Goal: Book appointment/travel/reservation

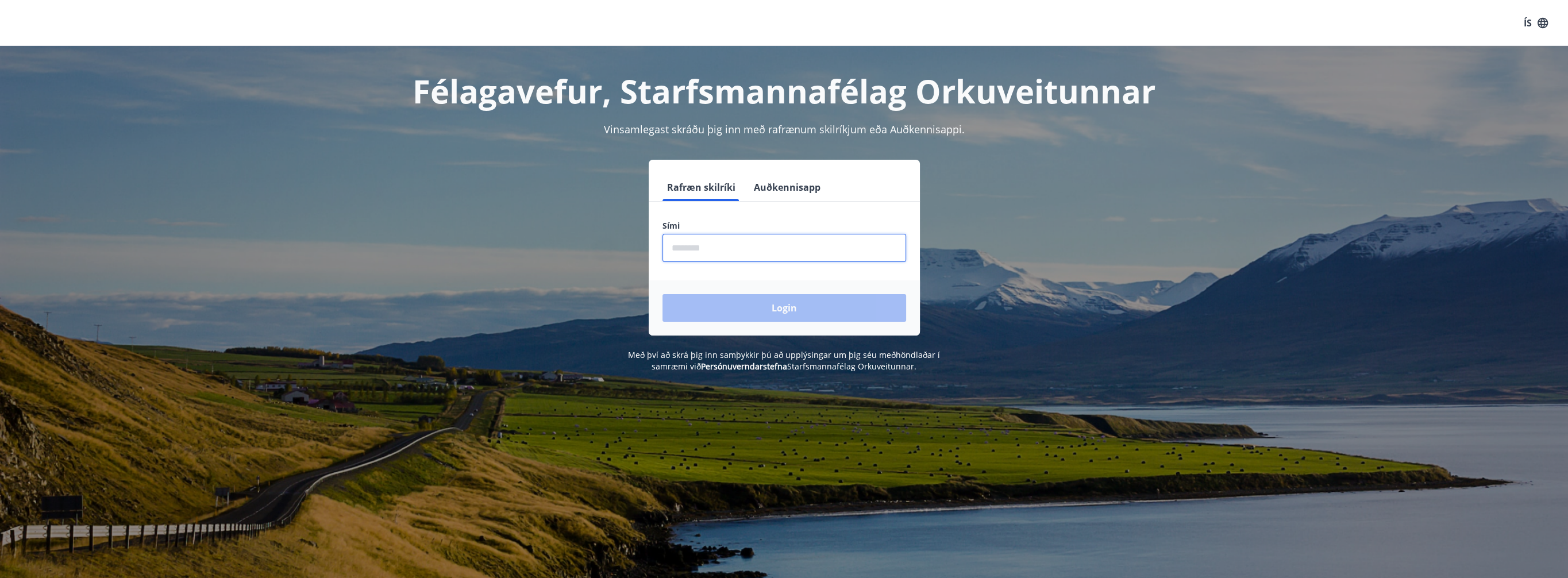
click at [725, 247] on input "phone" at bounding box center [784, 248] width 243 height 28
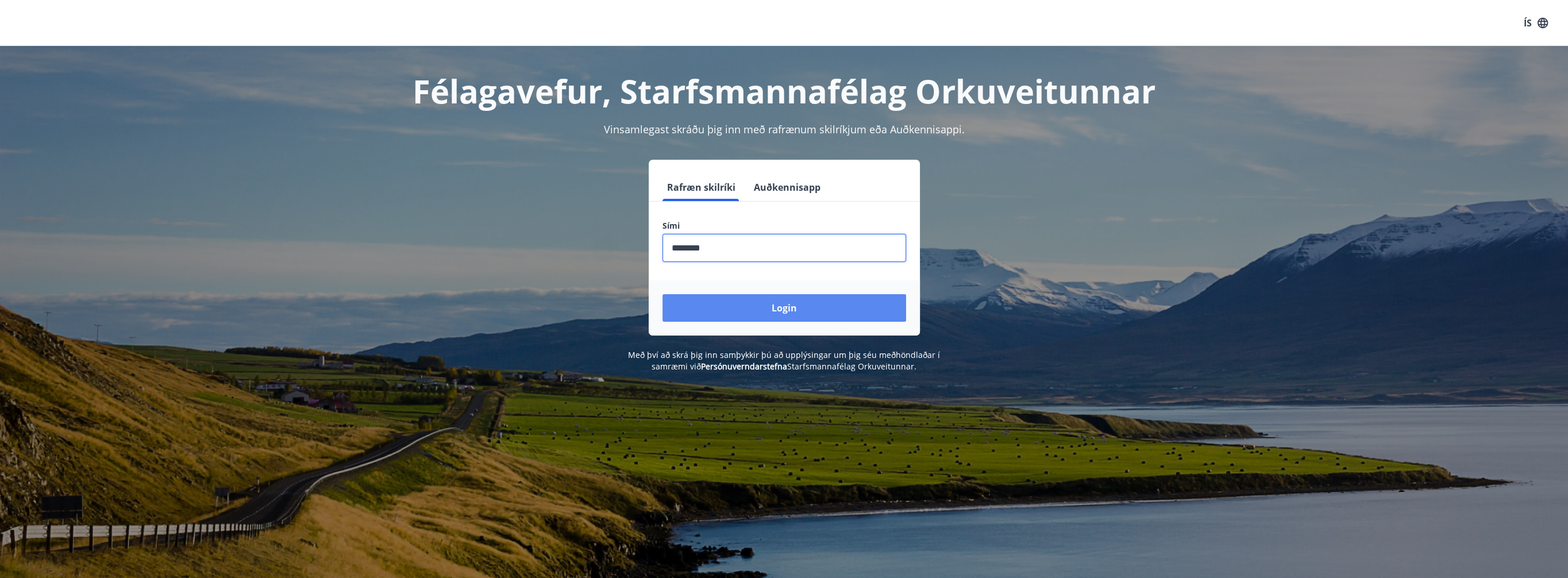
click at [767, 305] on button "Login" at bounding box center [784, 308] width 243 height 27
click at [781, 305] on button "Login" at bounding box center [784, 308] width 243 height 27
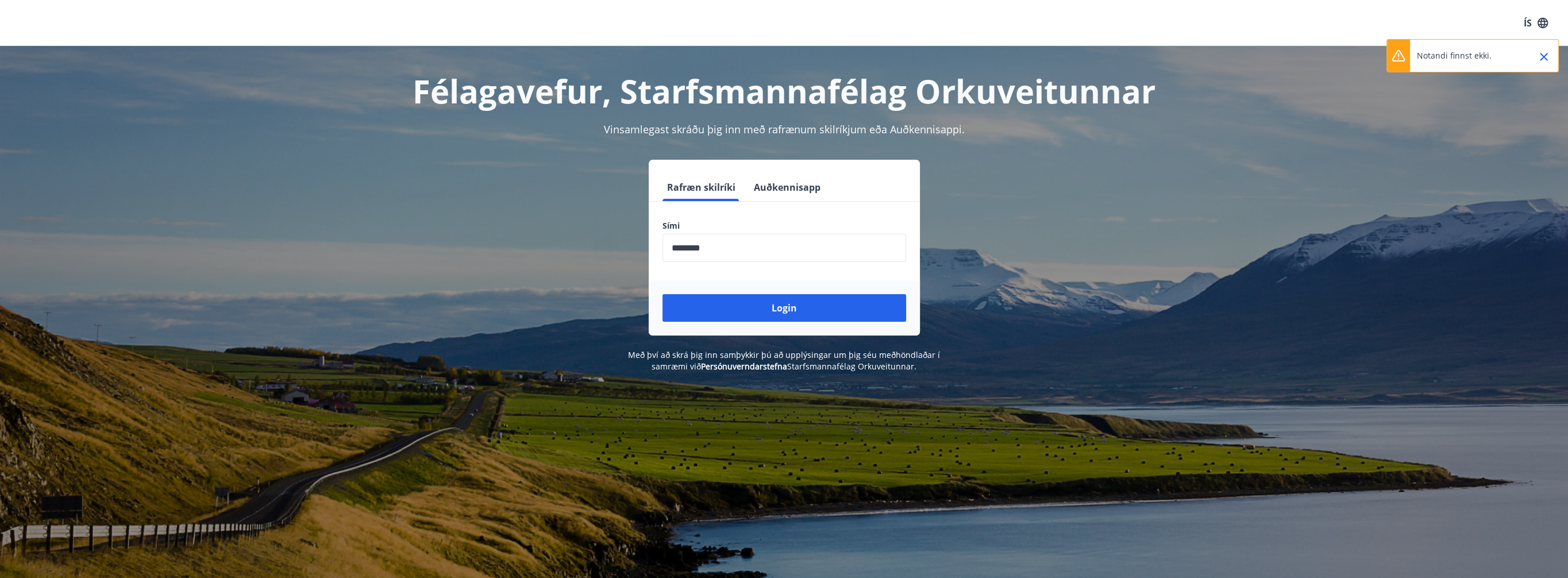
click at [689, 247] on input "phone" at bounding box center [784, 248] width 243 height 28
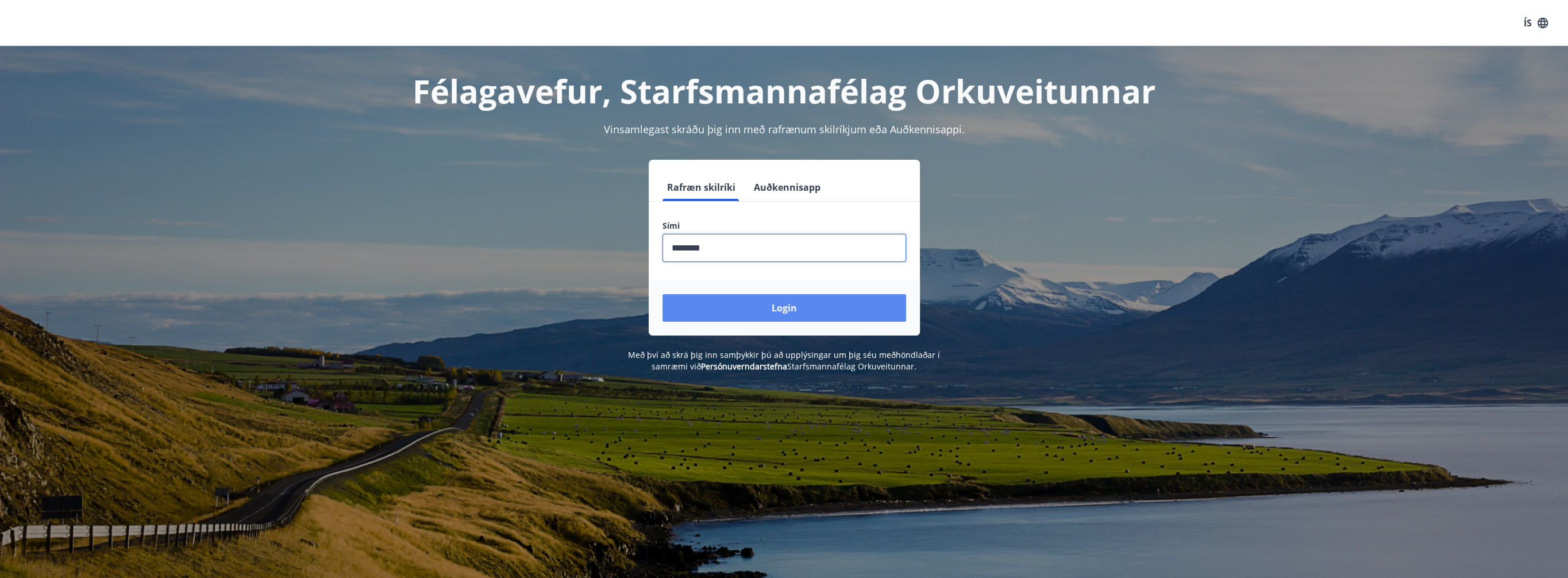
type input "********"
click at [785, 308] on button "Login" at bounding box center [784, 308] width 243 height 27
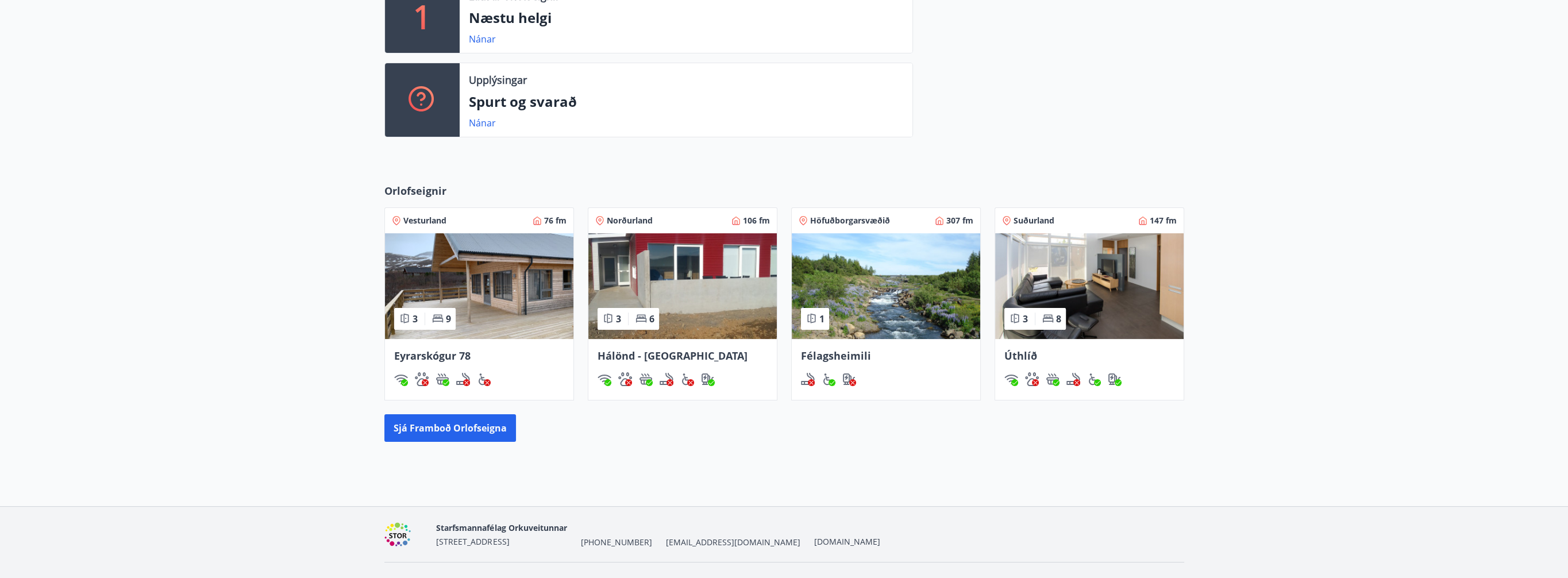
scroll to position [368, 0]
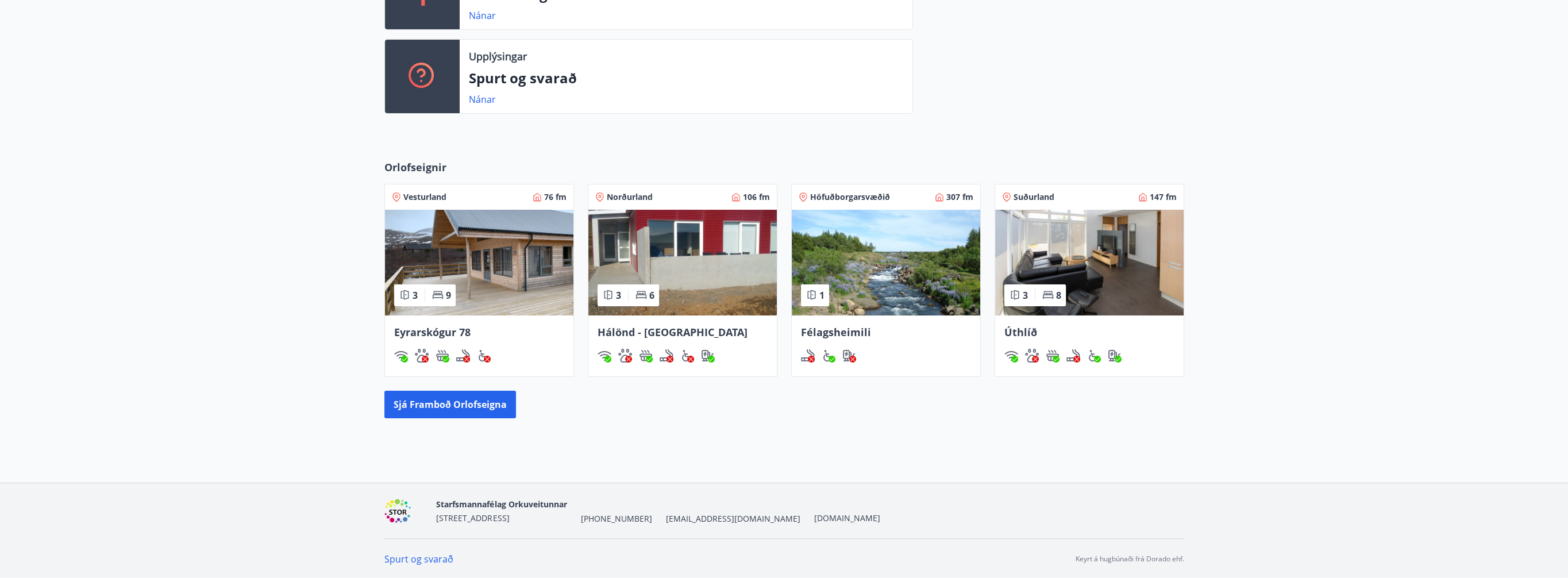
drag, startPoint x: 411, startPoint y: 329, endPoint x: 370, endPoint y: 331, distance: 41.0
click at [370, 331] on div "Orlofseignir Vesturland 76 fm 3 9 Eyrarskógur 78 Norðurland 106 fm 3 6 Hálönd -…" at bounding box center [784, 289] width 1568 height 295
click at [423, 333] on span "Eyrarskógur 78" at bounding box center [432, 332] width 76 height 14
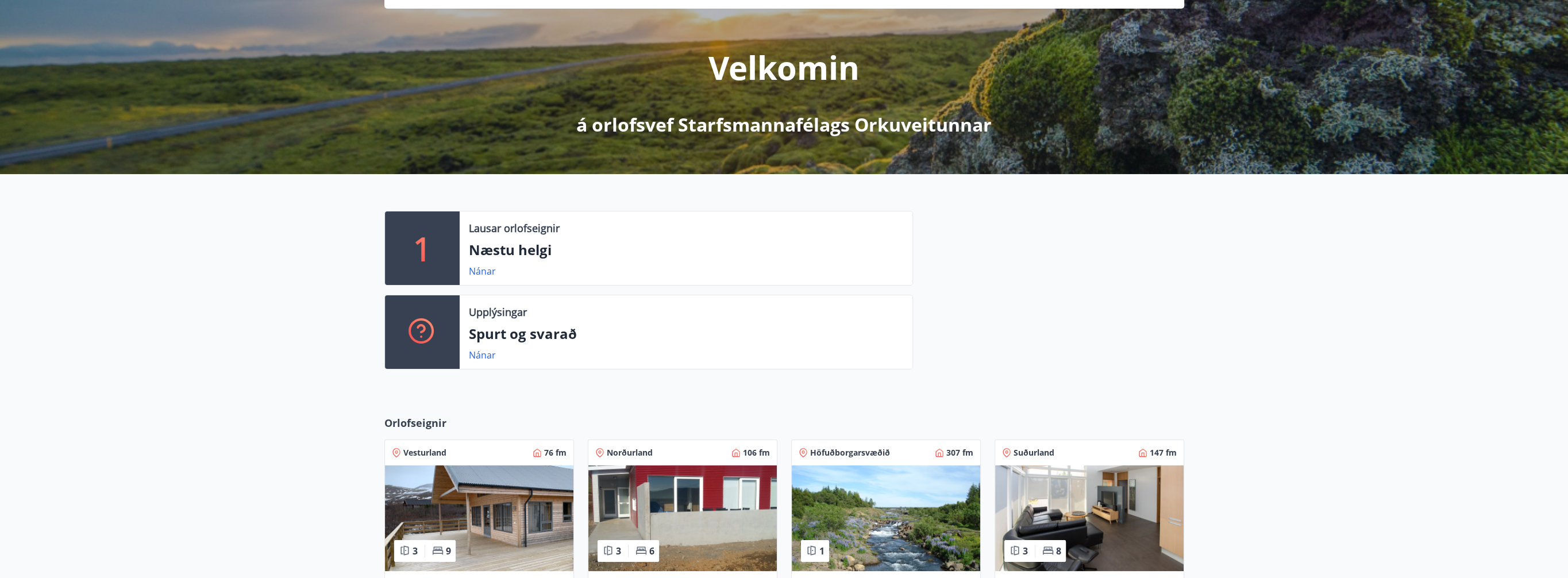
scroll to position [173, 0]
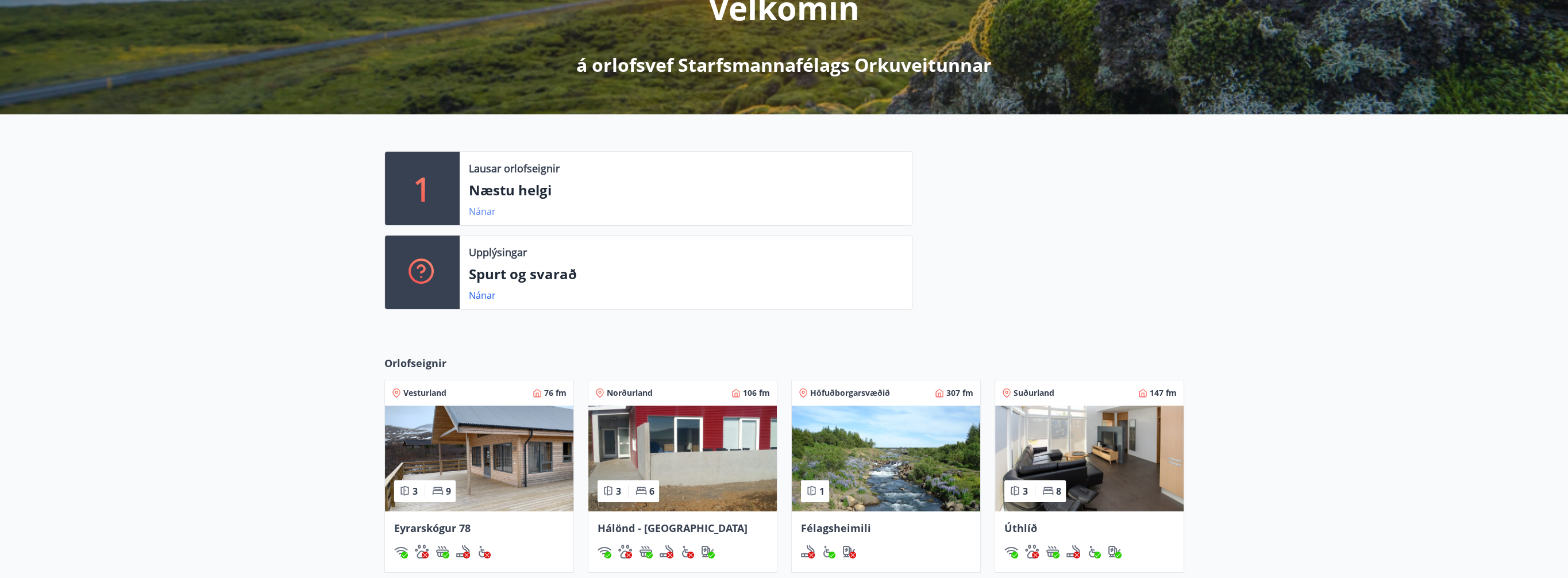
click at [481, 211] on link "Nánar" at bounding box center [482, 211] width 27 height 13
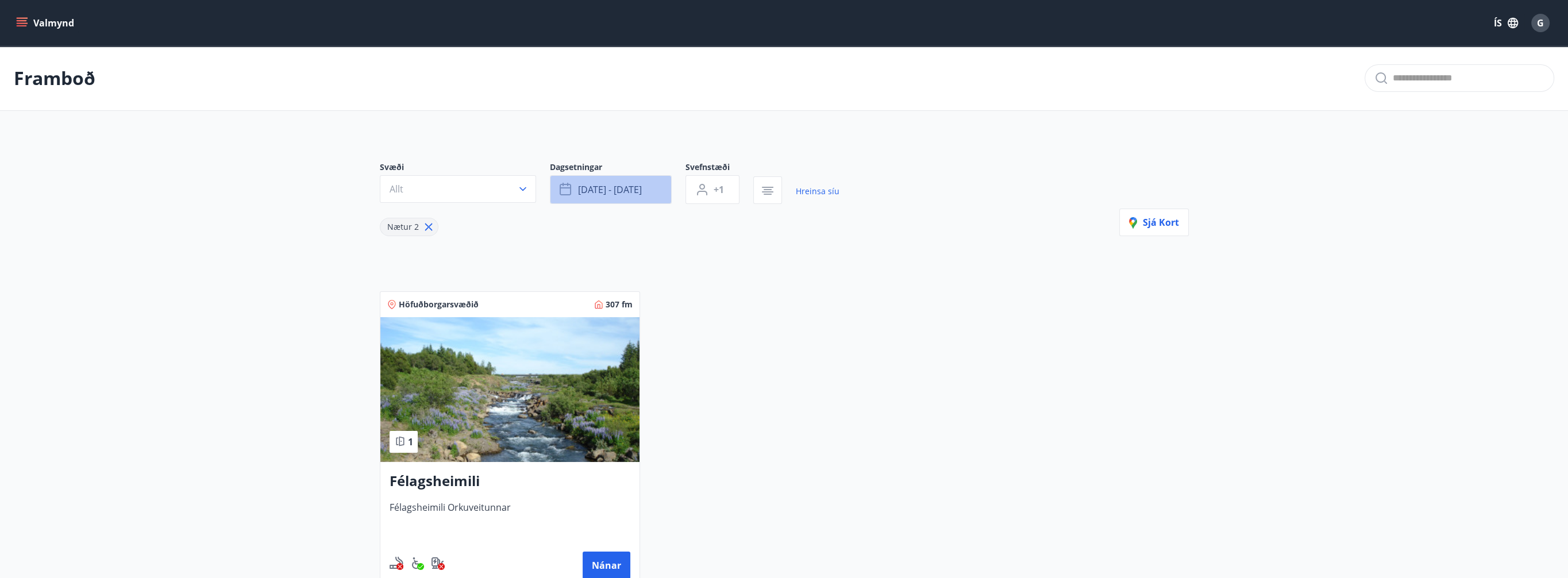
click at [620, 188] on span "sep 26 - sep 29" at bounding box center [609, 189] width 64 height 13
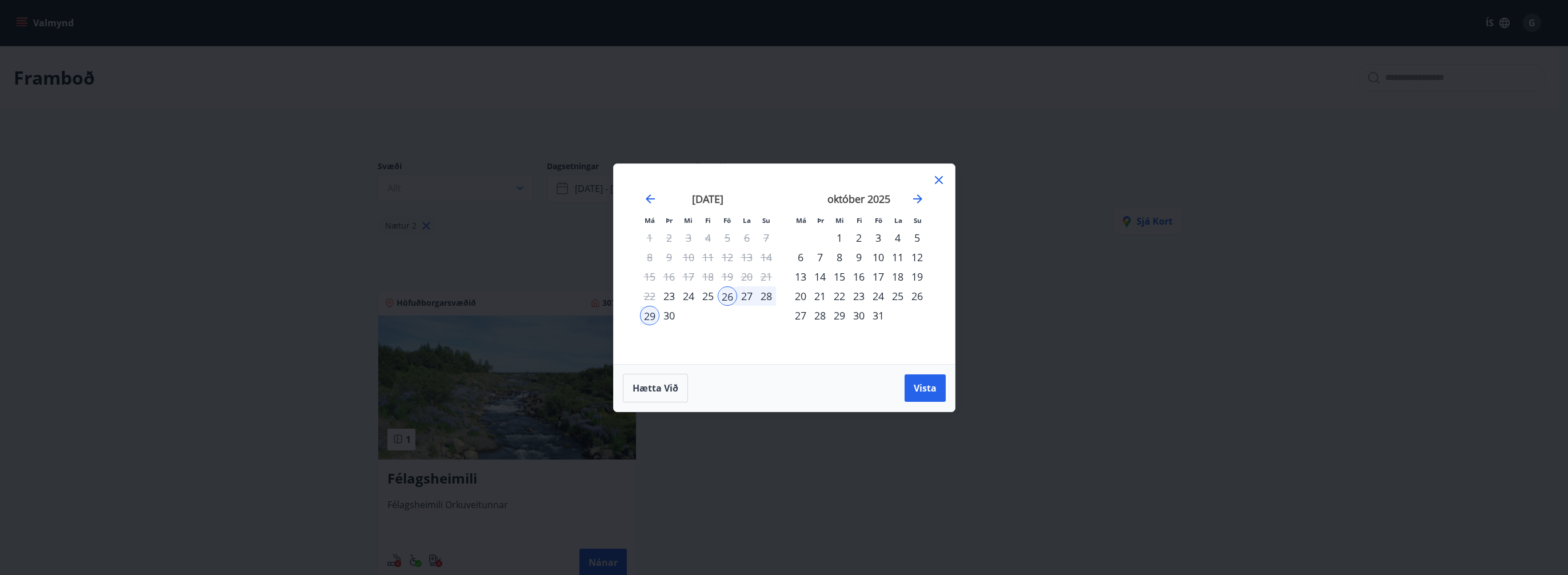
click at [857, 236] on div "2" at bounding box center [859, 238] width 20 height 20
click at [926, 383] on span "Vista" at bounding box center [925, 388] width 23 height 12
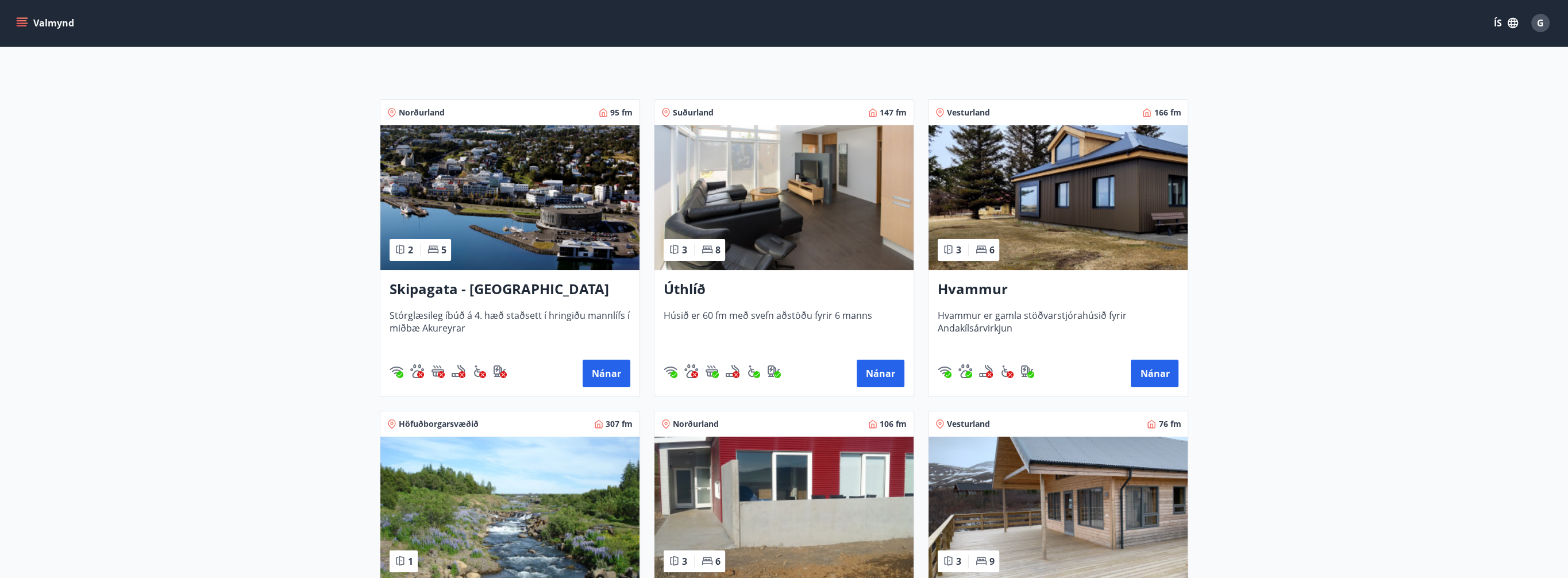
scroll to position [173, 0]
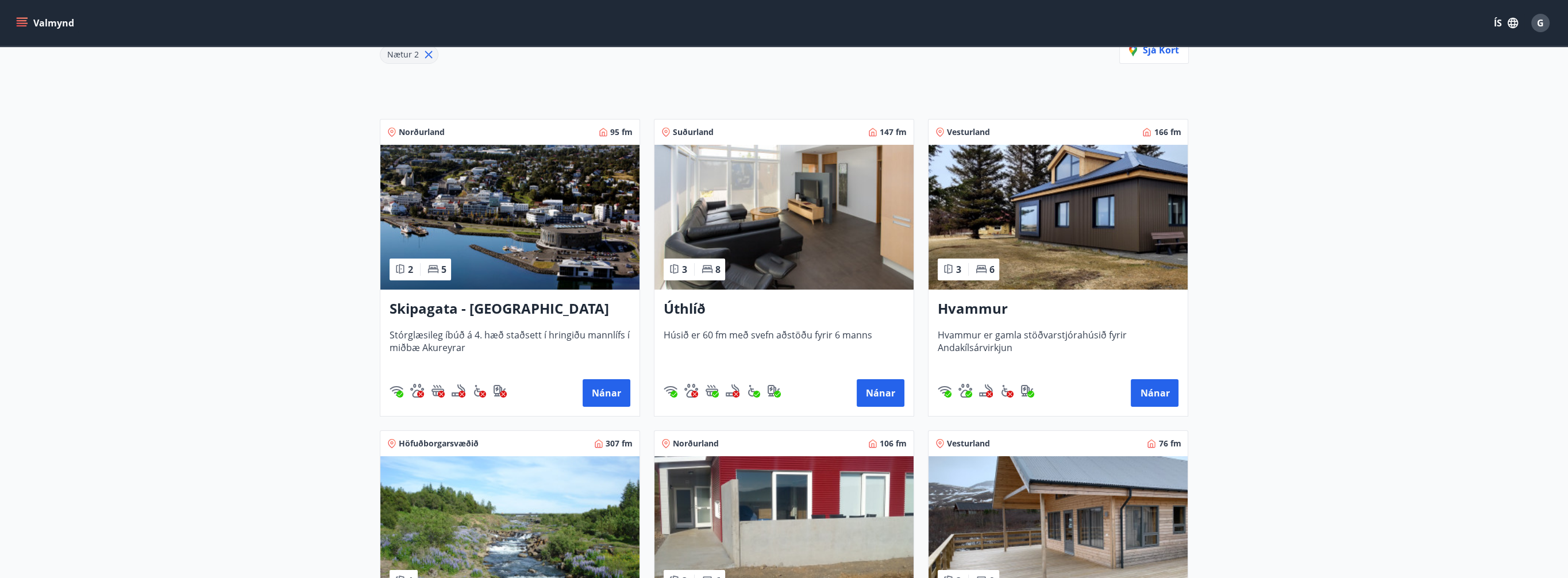
drag, startPoint x: 1064, startPoint y: 335, endPoint x: 1047, endPoint y: 331, distance: 17.5
click at [1047, 331] on span "Hvammur er gamla stöðvarstjórahúsið fyrir Andakílsárvirkjun" at bounding box center [1058, 348] width 241 height 38
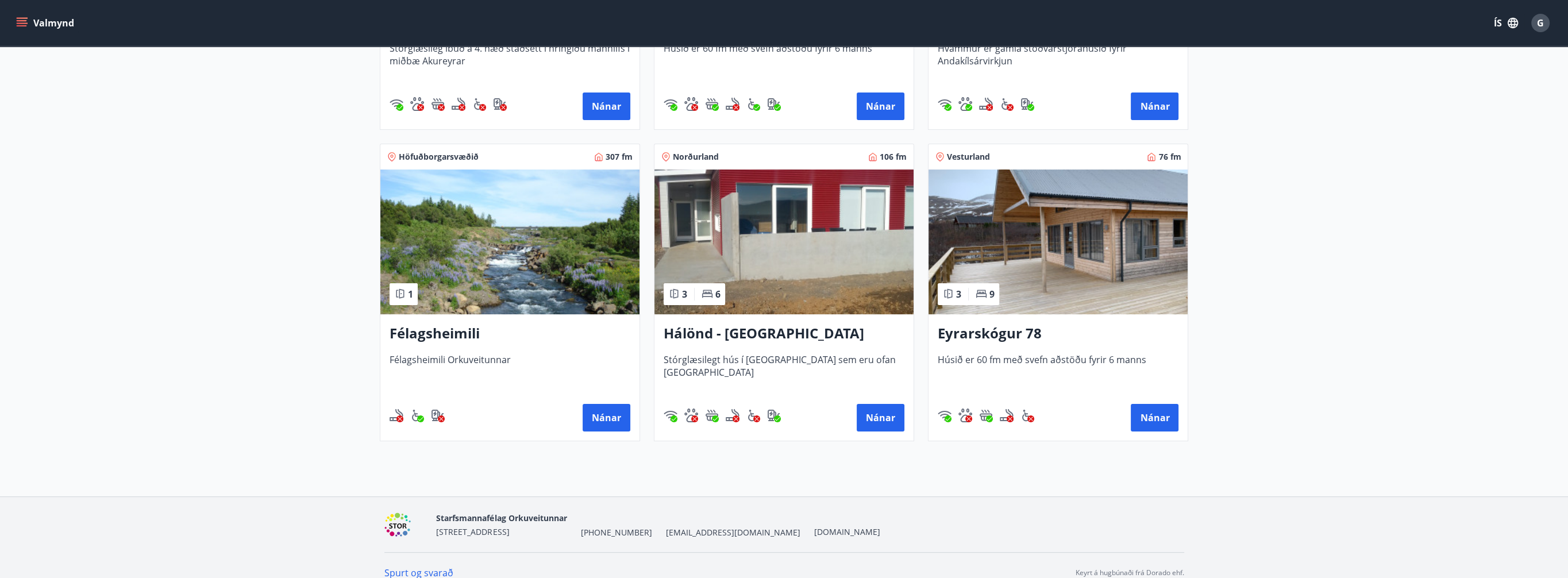
scroll to position [474, 0]
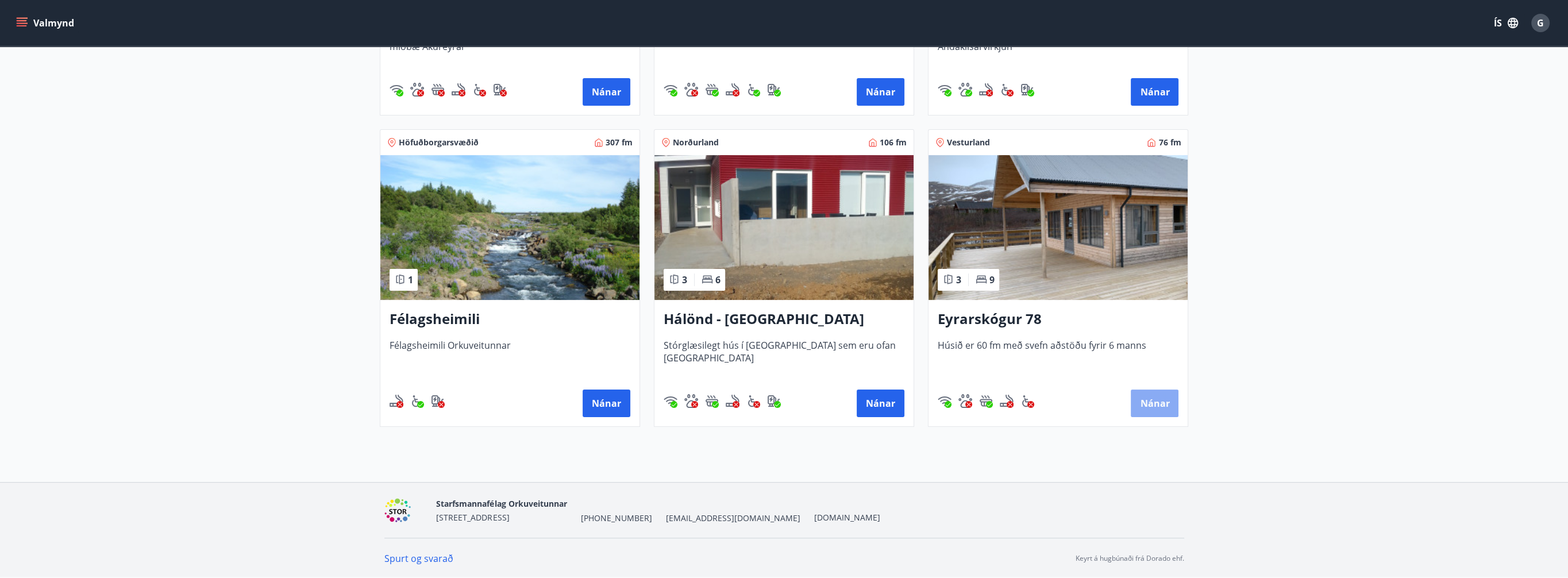
click at [1156, 401] on button "Nánar" at bounding box center [1154, 403] width 48 height 27
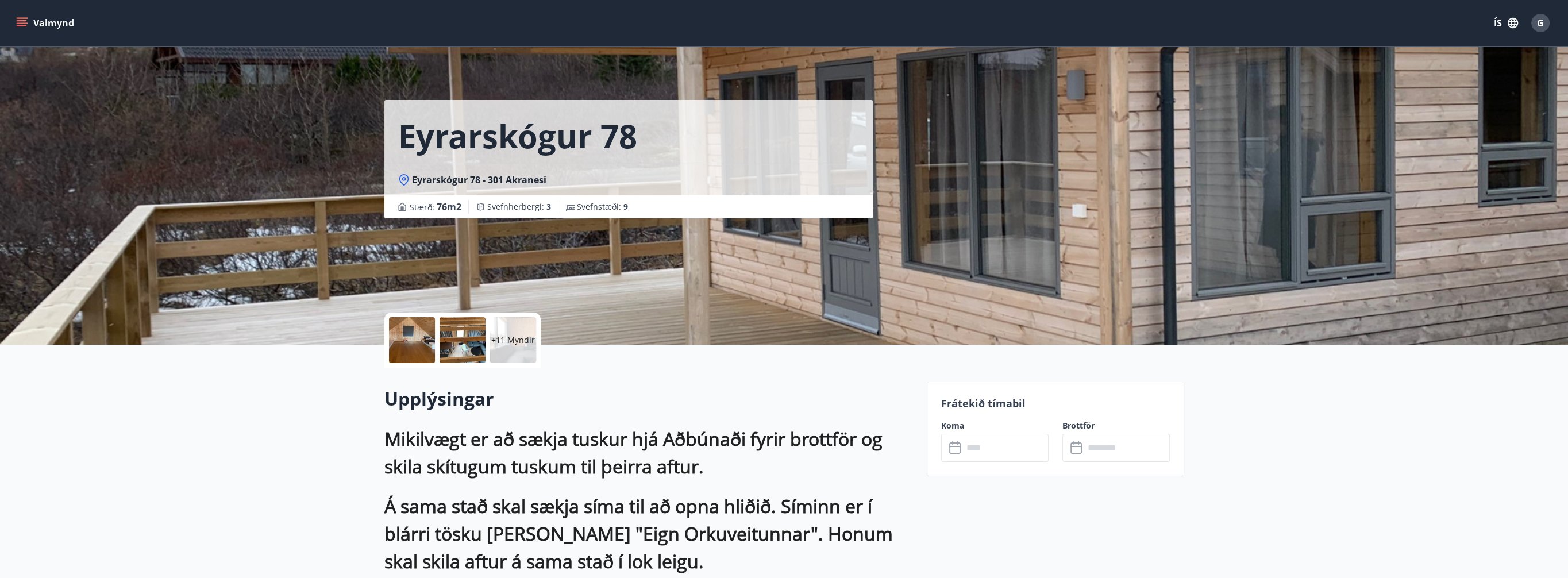
click at [437, 184] on span "Eyrarskógur 78 - 301 Akranesi" at bounding box center [479, 180] width 134 height 13
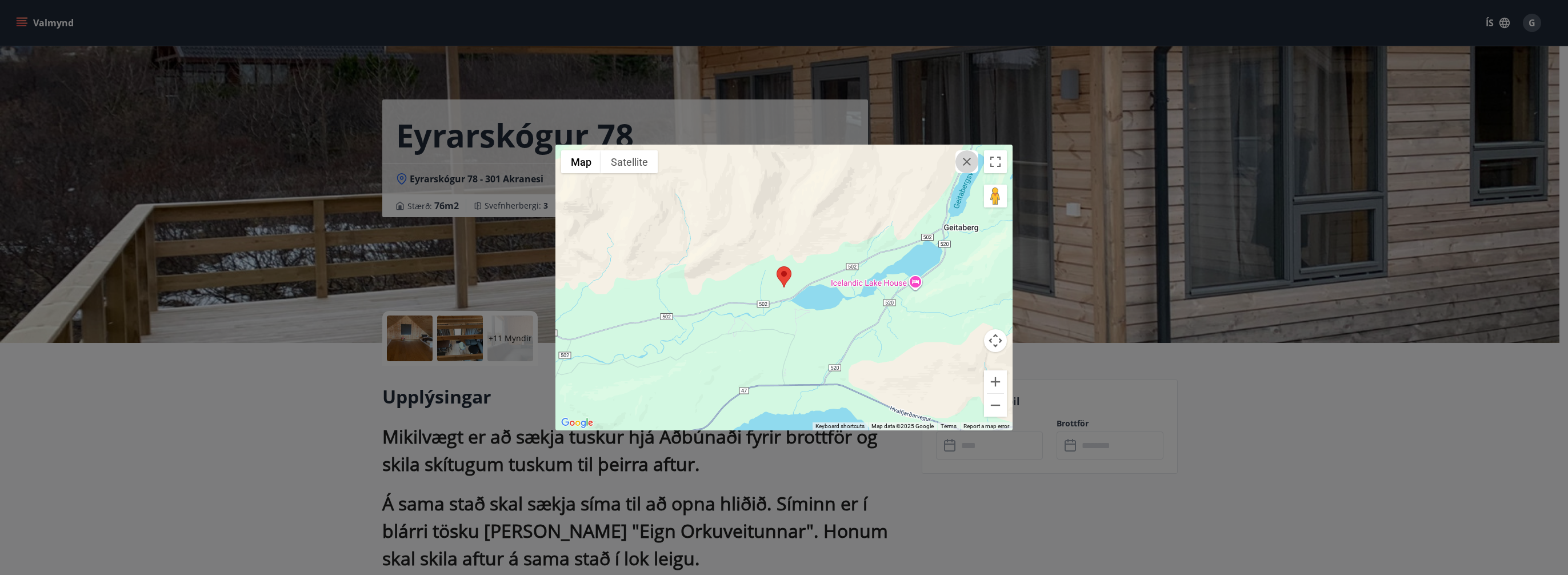
click at [968, 167] on icon "button" at bounding box center [968, 162] width 14 height 14
